Goal: Task Accomplishment & Management: Complete application form

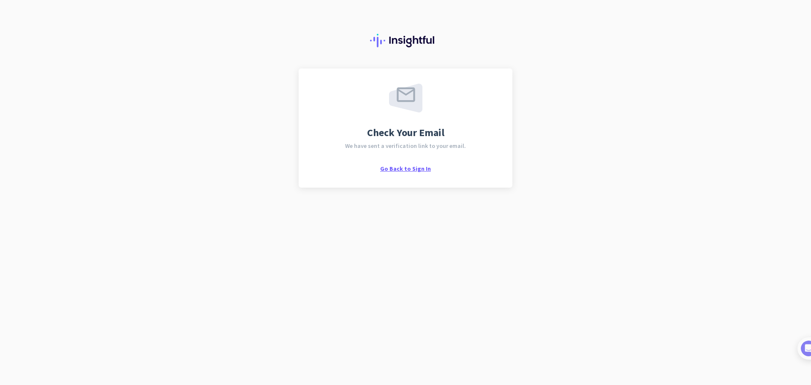
click at [411, 170] on span "Go Back to Sign In" at bounding box center [405, 169] width 51 height 8
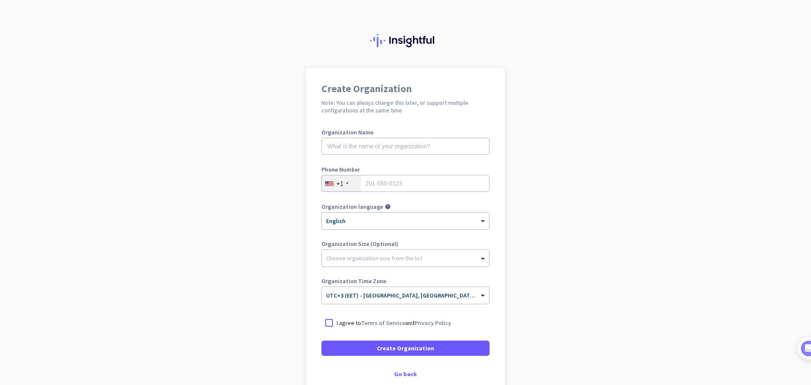
click at [331, 185] on div "+1" at bounding box center [341, 183] width 39 height 16
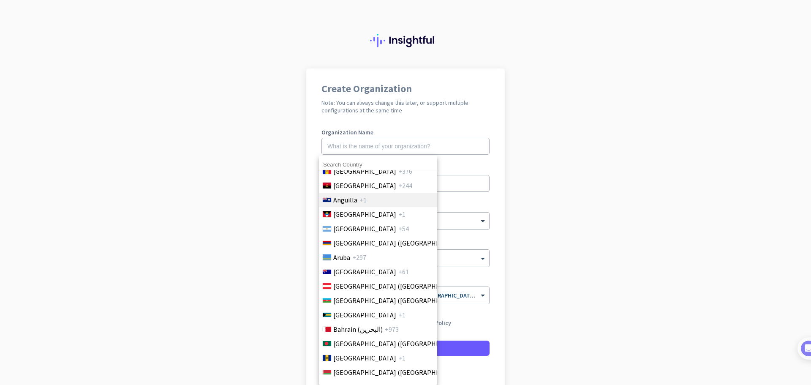
scroll to position [211, 0]
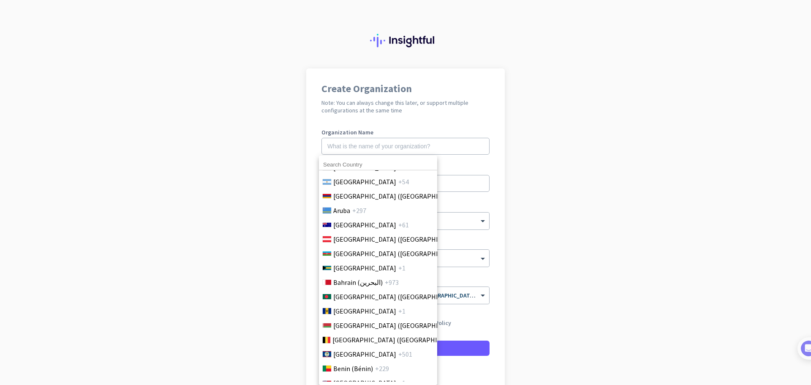
click at [126, 212] on div at bounding box center [405, 192] width 811 height 385
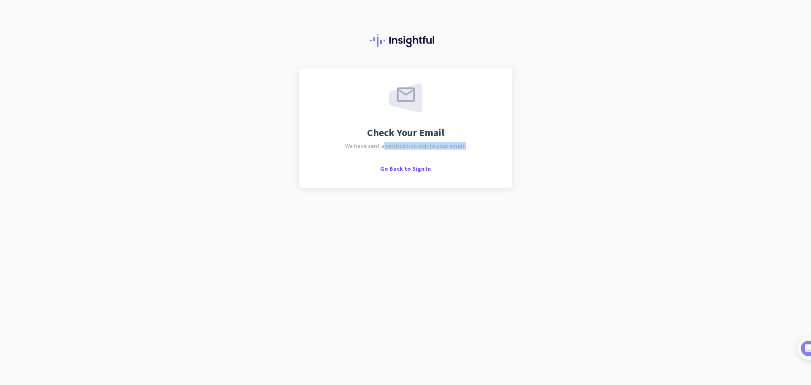
drag, startPoint x: 386, startPoint y: 146, endPoint x: 468, endPoint y: 144, distance: 82.0
click at [468, 144] on div "Check Your Email We have sent a verification link to your email. Go Back to Sig…" at bounding box center [405, 128] width 183 height 89
copy span "verification link to your email."
click at [328, 90] on div "Check Your Email We have sent a verification link to your email. Go Back to Sig…" at bounding box center [405, 128] width 183 height 89
